Goal: Information Seeking & Learning: Check status

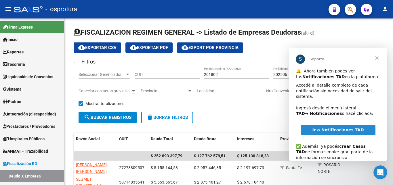
click at [376, 57] on span "Cerrar" at bounding box center [377, 58] width 21 height 21
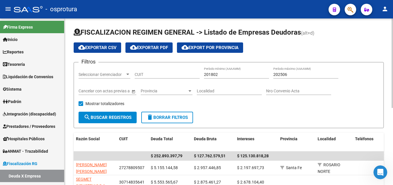
click at [162, 73] on input "CUIT" at bounding box center [167, 74] width 65 height 5
paste input "30-71430423-9"
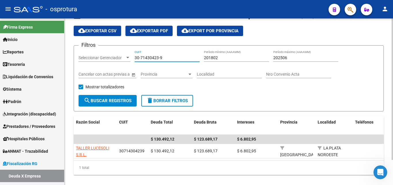
scroll to position [29, 0]
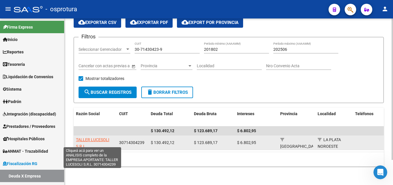
click at [105, 137] on span "TALLER LUCESOLI S.R.L." at bounding box center [92, 142] width 33 height 11
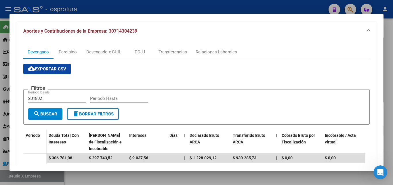
scroll to position [58, 0]
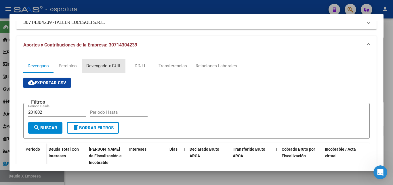
click at [102, 67] on div "Devengado x CUIL" at bounding box center [103, 66] width 35 height 6
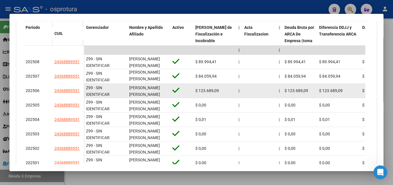
scroll to position [150, 0]
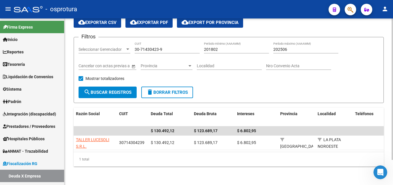
click at [170, 47] on input "30-71430423-9" at bounding box center [167, 49] width 65 height 5
paste input "819805-0"
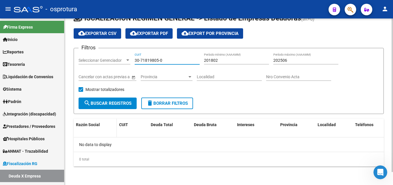
scroll to position [14, 0]
click at [166, 60] on input "30-71819805-0" at bounding box center [167, 60] width 65 height 5
paste input
click at [166, 60] on input "30-71819805-0" at bounding box center [167, 60] width 65 height 5
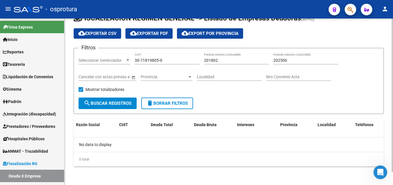
click at [170, 59] on div "30-71819805-0 CUIT" at bounding box center [167, 59] width 65 height 12
click at [170, 59] on input "30-71819805-0" at bounding box center [167, 60] width 65 height 5
paste input "251854-1"
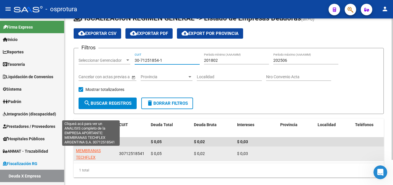
type input "30-71251854-1"
click at [93, 151] on span "MEMBRANAS TECHFLEX ARGENTINA S.A." at bounding box center [91, 157] width 30 height 18
type textarea "30712518541"
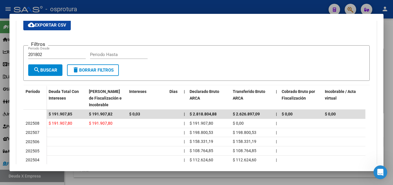
scroll to position [144, 0]
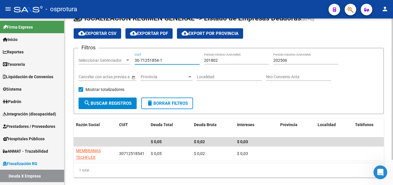
click at [171, 60] on input "30-71251854-1" at bounding box center [167, 60] width 65 height 5
paste input "547757-9"
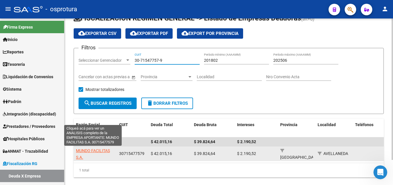
type input "30-71547757-9"
click at [102, 148] on span "MUNDO FACILITAS S.A." at bounding box center [93, 153] width 34 height 11
type textarea "30715477579"
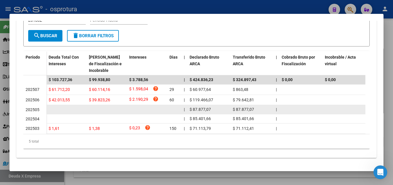
scroll to position [155, 0]
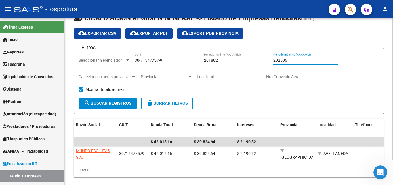
drag, startPoint x: 269, startPoint y: 59, endPoint x: 247, endPoint y: 58, distance: 21.6
click at [247, 58] on div "Filtros Seleccionar Gerenciador Seleccionar Gerenciador 30-71547757-9 CUIT 2018…" at bounding box center [229, 75] width 301 height 45
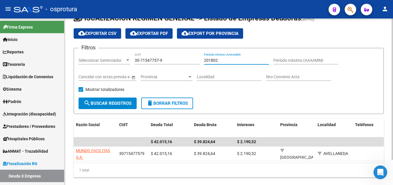
drag, startPoint x: 224, startPoint y: 58, endPoint x: 194, endPoint y: 58, distance: 30.8
click at [194, 58] on div "Filtros Seleccionar Gerenciador Seleccionar Gerenciador 30-71547757-9 CUIT 2018…" at bounding box center [229, 75] width 301 height 45
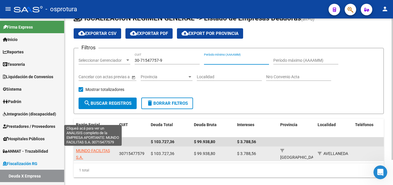
click at [102, 148] on span "MUNDO FACILITAS S.A." at bounding box center [93, 153] width 34 height 11
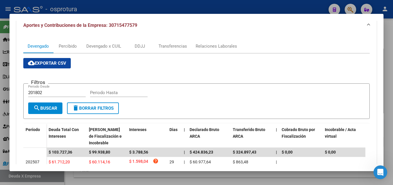
scroll to position [68, 0]
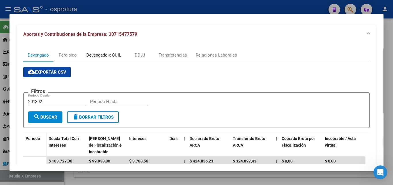
click at [100, 56] on div "Devengado x CUIL" at bounding box center [103, 55] width 35 height 6
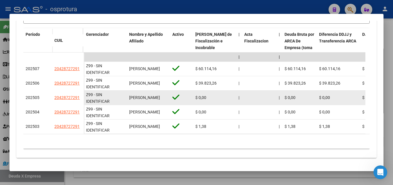
scroll to position [86, 0]
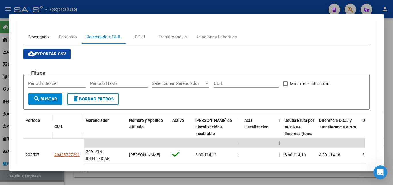
click at [38, 39] on div "Devengado" at bounding box center [38, 37] width 21 height 6
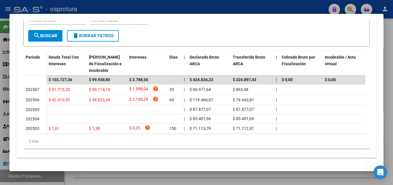
scroll to position [155, 0]
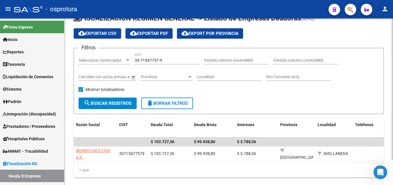
click at [169, 61] on input "30-71547757-9" at bounding box center [167, 60] width 65 height 5
paste input "084690-8"
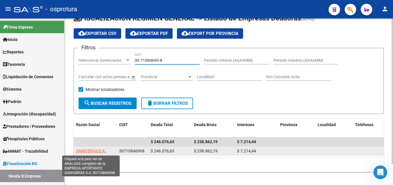
type input "30-71084690-8"
click at [101, 149] on span "SANIOBRAS S.A." at bounding box center [91, 150] width 30 height 5
type textarea "30710846908"
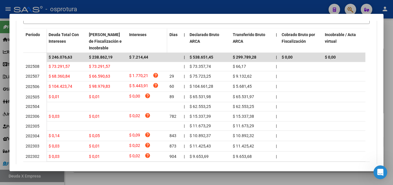
scroll to position [173, 0]
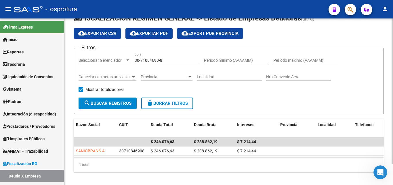
click at [171, 63] on div "30-71084690-8 CUIT" at bounding box center [167, 59] width 65 height 12
click at [171, 61] on input "30-71084690-8" at bounding box center [167, 60] width 65 height 5
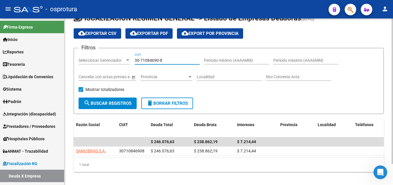
click at [171, 61] on input "30-71084690-8" at bounding box center [167, 60] width 65 height 5
paste input "3-71065457-9"
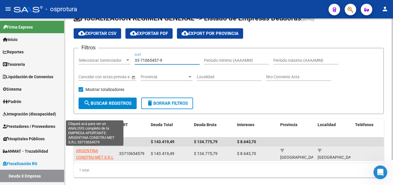
type input "33-71065457-9"
click at [107, 155] on span "ARGENTINA CONSTRU-MET S.R.L" at bounding box center [95, 153] width 38 height 11
type textarea "33710654579"
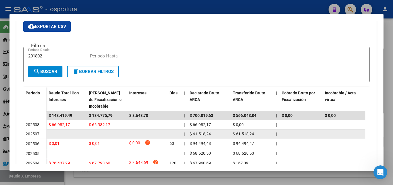
scroll to position [84, 0]
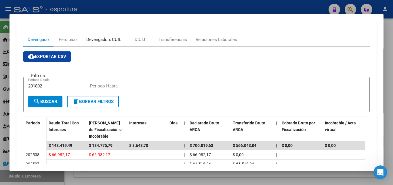
click at [108, 41] on div "Devengado x CUIL" at bounding box center [103, 39] width 35 height 6
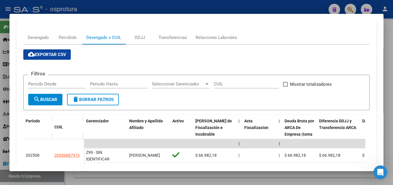
scroll to position [76, 0]
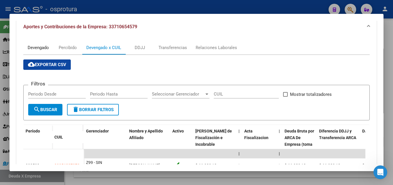
click at [39, 48] on div "Devengado" at bounding box center [38, 47] width 21 height 6
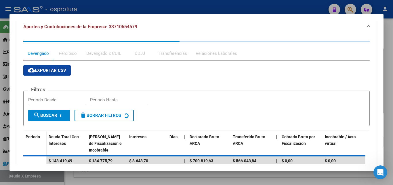
scroll to position [0, 0]
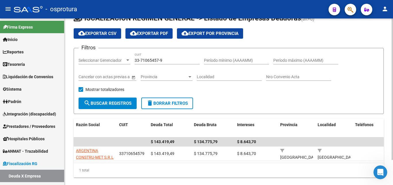
click at [166, 60] on input "33-71065457-9" at bounding box center [167, 60] width 65 height 5
paste input "0-70824718-5"
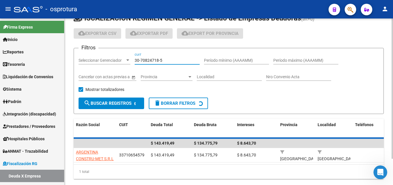
scroll to position [31, 0]
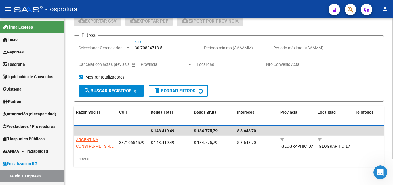
type input "30-70824718-5"
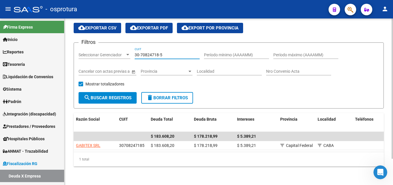
scroll to position [24, 0]
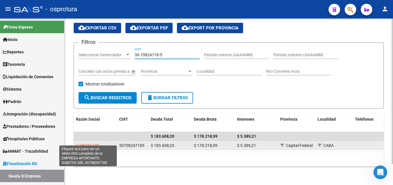
click at [96, 143] on span "GABITEX SRL" at bounding box center [88, 145] width 24 height 5
type textarea "30708247185"
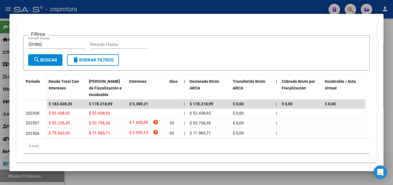
scroll to position [135, 0]
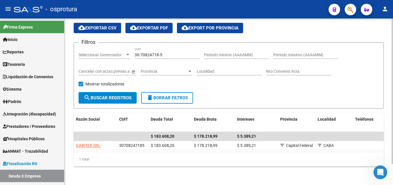
click at [168, 52] on input "30-70824718-5" at bounding box center [167, 54] width 65 height 5
paste input "1677250-7"
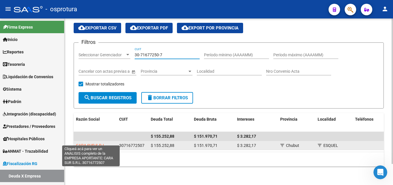
type input "30-71677250-7"
click at [84, 143] on span "CARA SUR S.R.L." at bounding box center [91, 145] width 30 height 5
type textarea "30716772507"
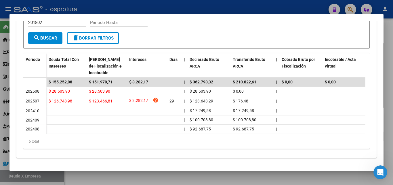
scroll to position [152, 0]
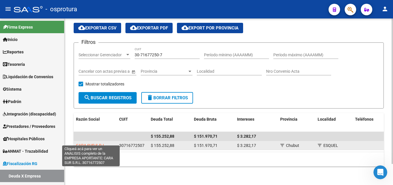
click at [84, 143] on span "CARA SUR S.R.L." at bounding box center [91, 145] width 30 height 5
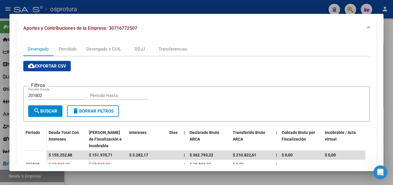
scroll to position [65, 0]
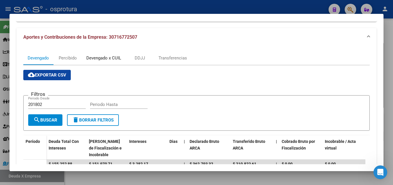
click at [109, 61] on div "Devengado x CUIL" at bounding box center [103, 58] width 43 height 14
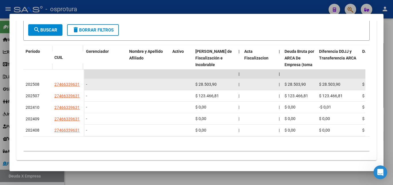
scroll to position [163, 0]
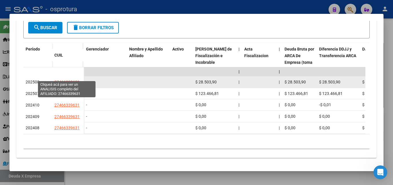
click at [72, 79] on span "27466339631" at bounding box center [66, 81] width 25 height 5
type textarea "27466339631"
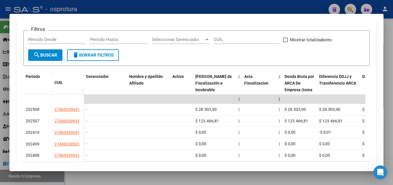
scroll to position [77, 0]
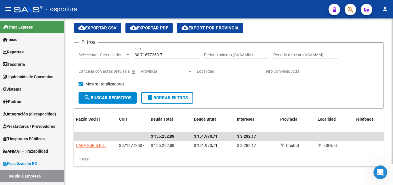
click at [165, 52] on input "30-71677250-7" at bounding box center [167, 54] width 65 height 5
paste input "63985216-0"
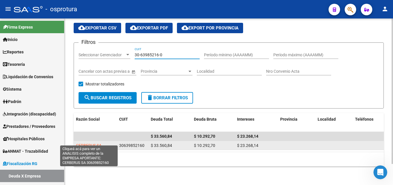
type input "30-63985216-0"
click at [88, 143] on span "CERBERUS SA" at bounding box center [89, 145] width 26 height 5
type textarea "30639852160"
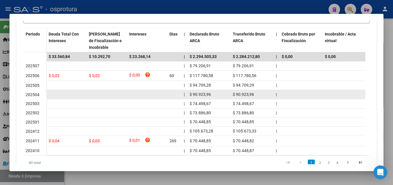
scroll to position [173, 0]
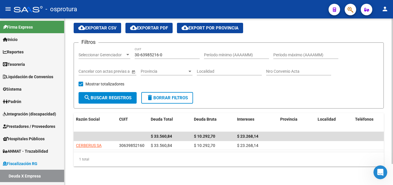
click at [164, 52] on input "30-63985216-0" at bounding box center [167, 54] width 65 height 5
paste input "7804443-8"
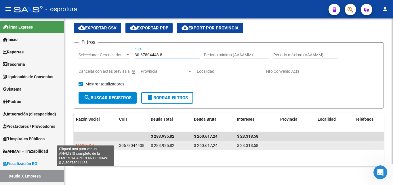
type input "30-67804443-8"
click at [90, 143] on span "MAWE S A" at bounding box center [85, 145] width 18 height 5
type textarea "30678044438"
click at [87, 143] on span "MAWE S A" at bounding box center [85, 145] width 18 height 5
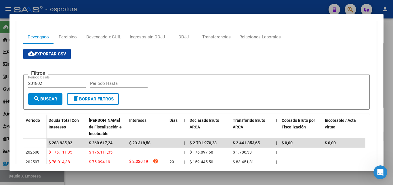
scroll to position [58, 0]
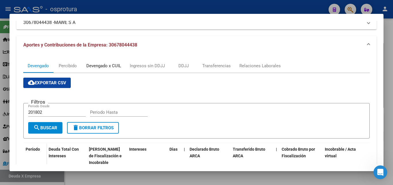
click at [101, 66] on div "Devengado x CUIL" at bounding box center [103, 66] width 35 height 6
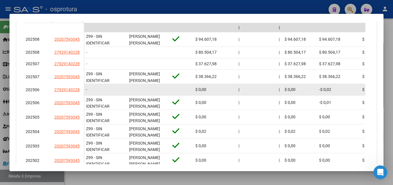
scroll to position [173, 0]
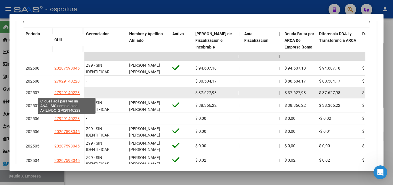
click at [76, 93] on span "27929140228" at bounding box center [66, 92] width 25 height 5
type textarea "27929140228"
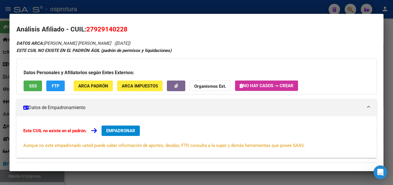
scroll to position [0, 0]
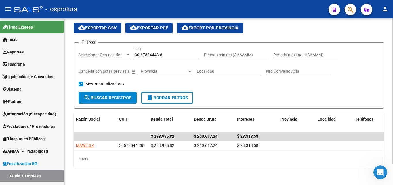
click at [163, 47] on div "30-67804443-8 CUIT" at bounding box center [167, 53] width 65 height 12
click at [165, 52] on input "30-67804443-8" at bounding box center [167, 54] width 65 height 5
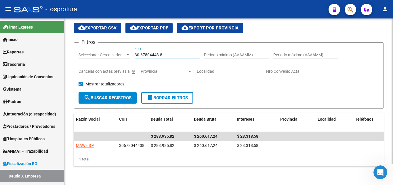
paste input "70946346-9"
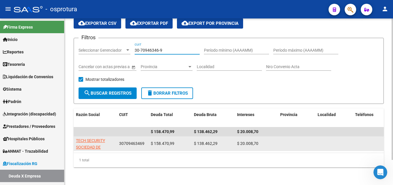
type input "30-70946346-9"
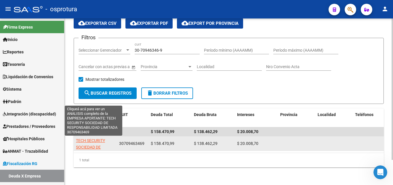
click at [96, 139] on span "TECH SECURITY SOCIEDAD DE RESPONSABILIDAD LIMITADA" at bounding box center [93, 150] width 35 height 24
type textarea "30709463469"
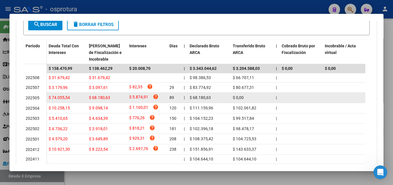
scroll to position [173, 0]
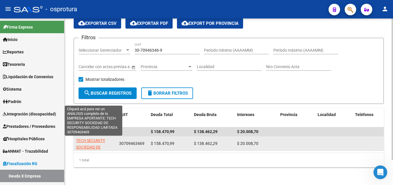
click at [101, 139] on span "TECH SECURITY SOCIEDAD DE RESPONSABILIDAD LIMITADA" at bounding box center [93, 150] width 35 height 24
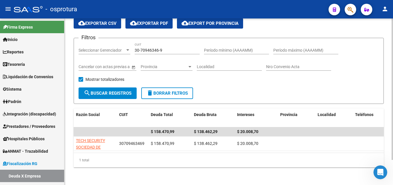
click at [169, 52] on input "30-70946346-9" at bounding box center [167, 50] width 65 height 5
paste input "787438-0"
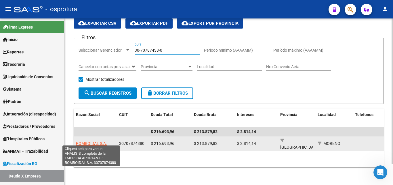
type input "30-70787438-0"
click at [100, 141] on span "ROMBOIDAL S.A." at bounding box center [91, 143] width 31 height 5
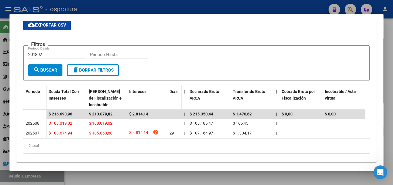
scroll to position [0, 0]
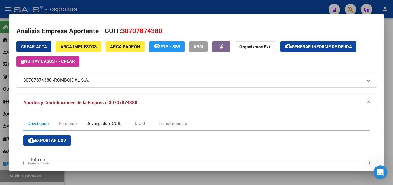
click at [107, 124] on div "Devengado x CUIL" at bounding box center [103, 123] width 35 height 6
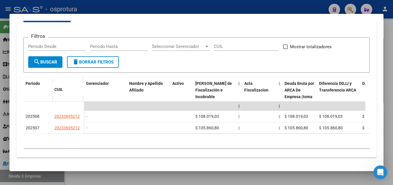
scroll to position [128, 0]
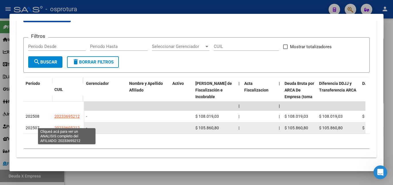
click at [74, 125] on span "20233695212" at bounding box center [66, 127] width 25 height 5
type textarea "20233695212"
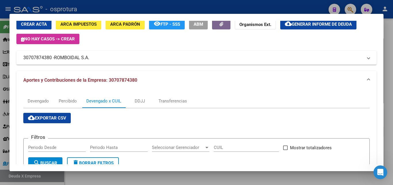
scroll to position [115, 0]
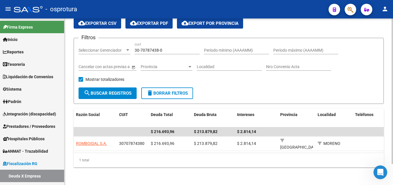
click at [164, 50] on input "30-70787438-0" at bounding box center [167, 50] width 65 height 5
click at [164, 49] on input "30-70787438-0" at bounding box center [167, 50] width 65 height 5
paste input "54622346-5"
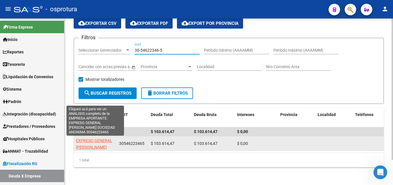
type input "30-54622346-5"
click at [91, 142] on span "EXPRESO GENERAL [PERSON_NAME] SOCIEDAD ANONIMA" at bounding box center [95, 147] width 38 height 18
type textarea "30546223465"
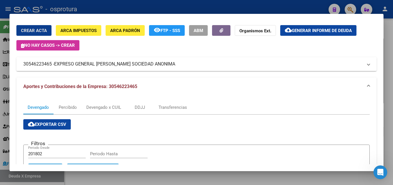
scroll to position [144, 0]
